Goal: Task Accomplishment & Management: Use online tool/utility

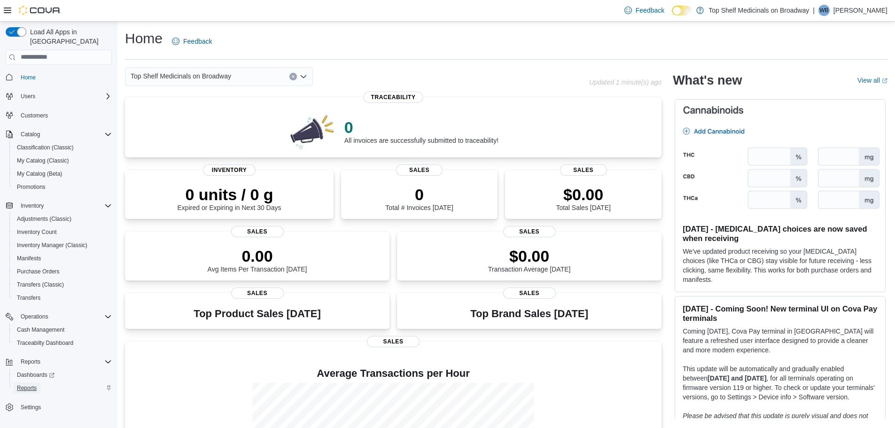
click at [24, 384] on span "Reports" at bounding box center [27, 388] width 20 height 8
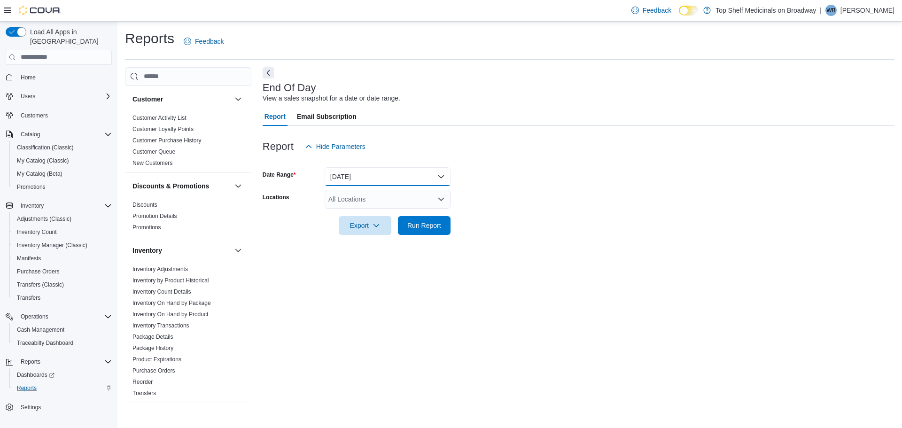
click at [377, 177] on button "[DATE]" at bounding box center [388, 176] width 126 height 19
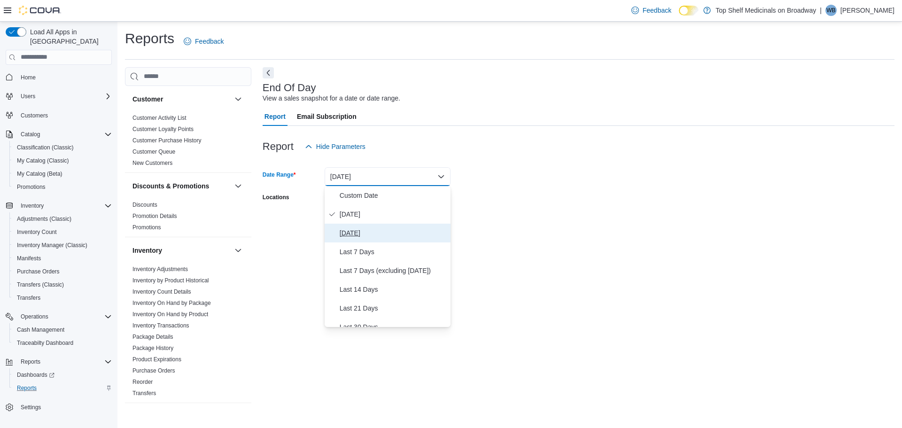
click at [379, 234] on span "[DATE]" at bounding box center [393, 232] width 107 height 11
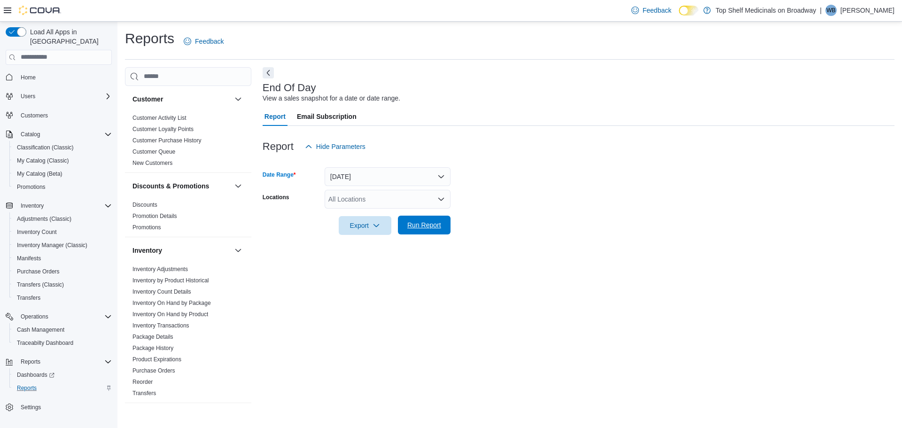
click at [436, 224] on span "Run Report" at bounding box center [424, 224] width 34 height 9
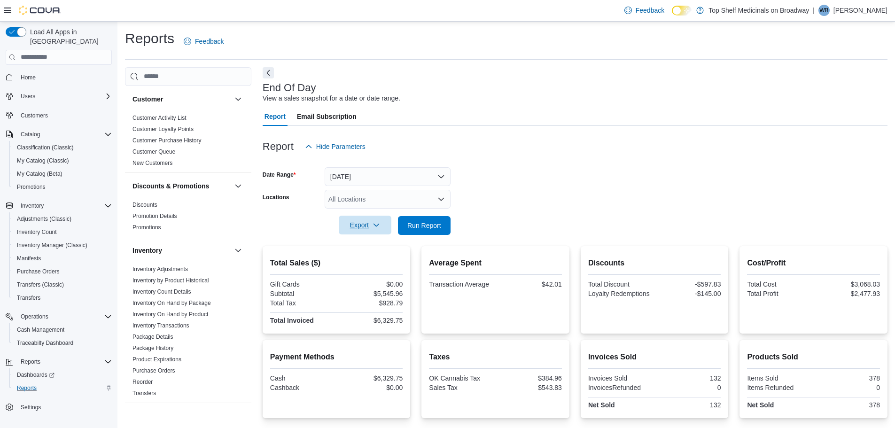
click at [363, 224] on span "Export" at bounding box center [364, 225] width 41 height 19
click at [371, 262] on span "Export to Pdf" at bounding box center [366, 263] width 42 height 8
click at [48, 241] on span "Inventory Manager (Classic)" at bounding box center [52, 245] width 70 height 8
